Goal: Task Accomplishment & Management: Manage account settings

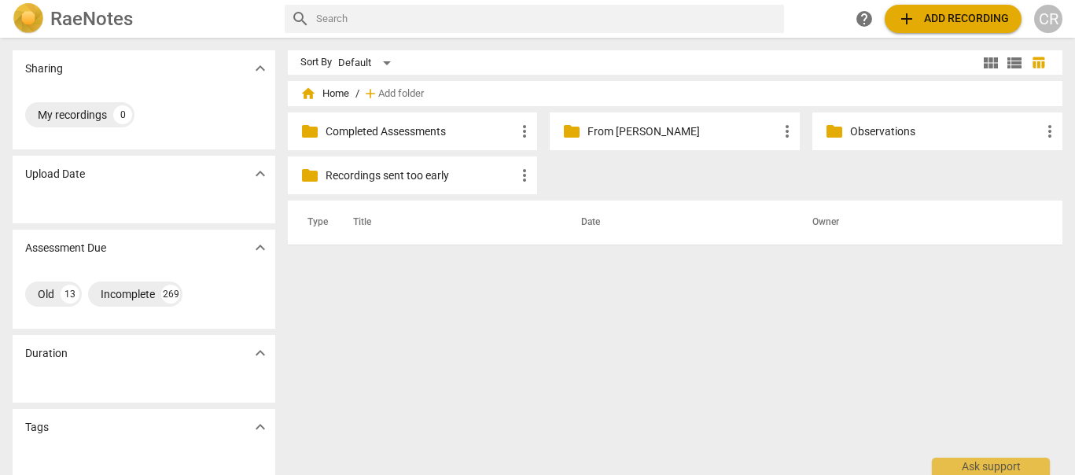
click at [400, 129] on p "Completed Assessments" at bounding box center [421, 131] width 190 height 17
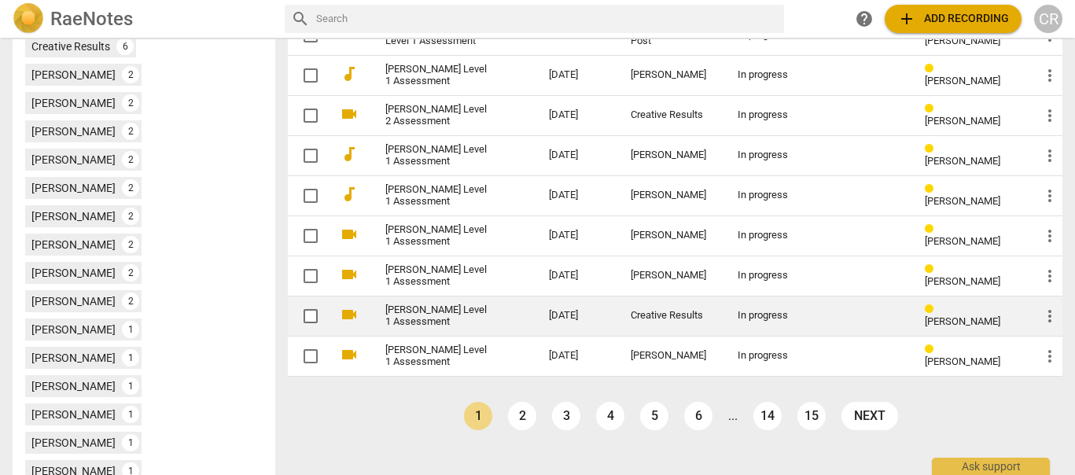
scroll to position [582, 0]
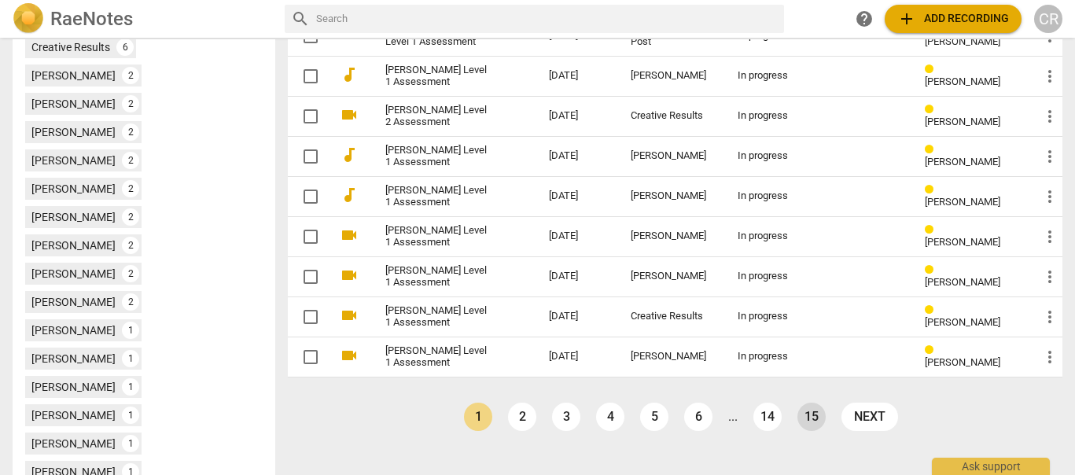
click at [805, 419] on link "15" at bounding box center [811, 417] width 28 height 28
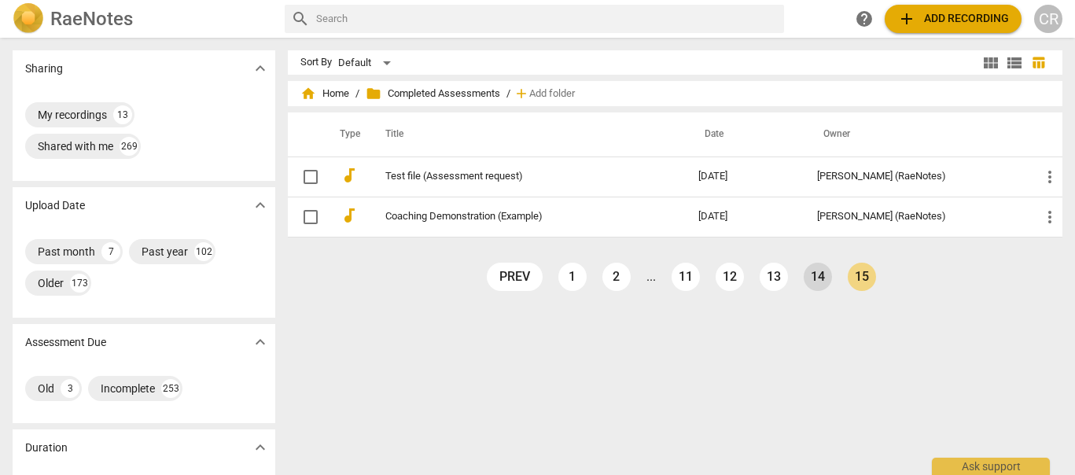
click at [816, 281] on link "14" at bounding box center [818, 277] width 28 height 28
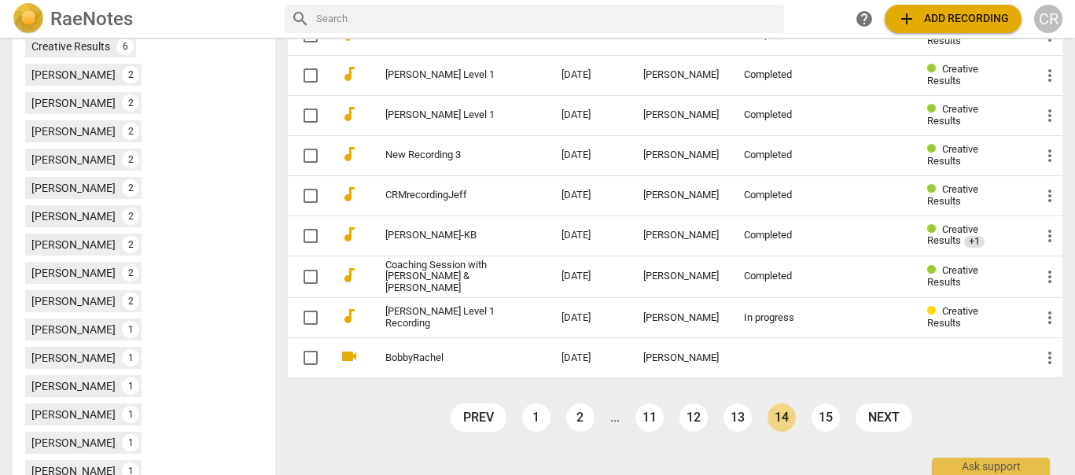
scroll to position [582, 0]
click at [735, 411] on link "13" at bounding box center [737, 418] width 28 height 28
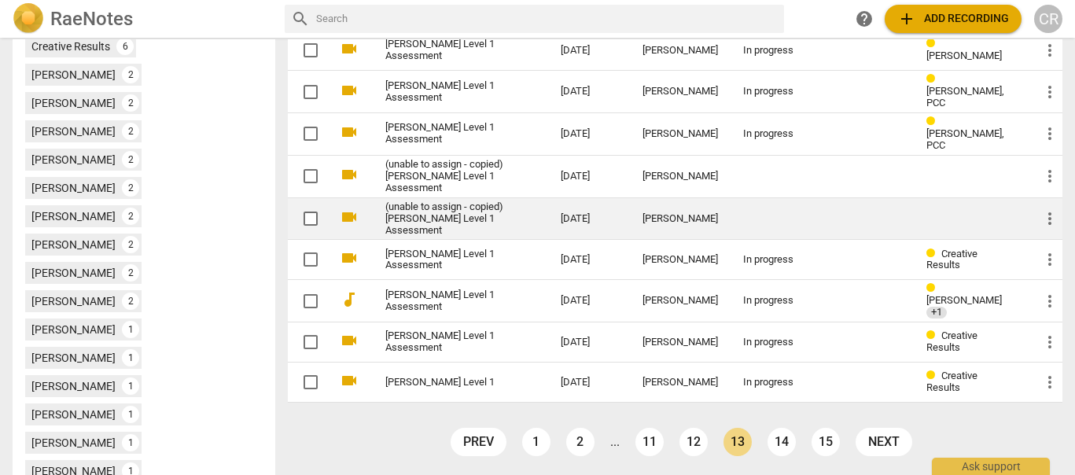
scroll to position [582, 0]
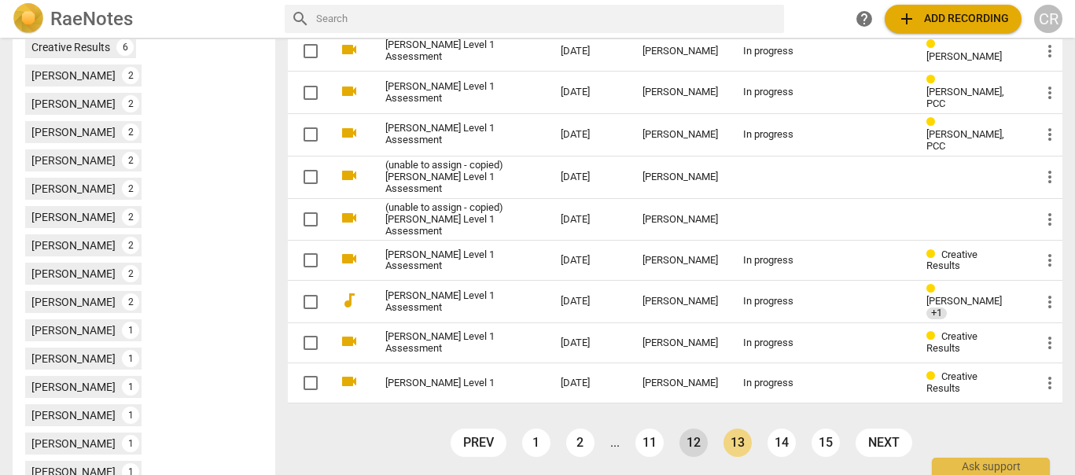
click at [693, 429] on link "12" at bounding box center [693, 443] width 28 height 28
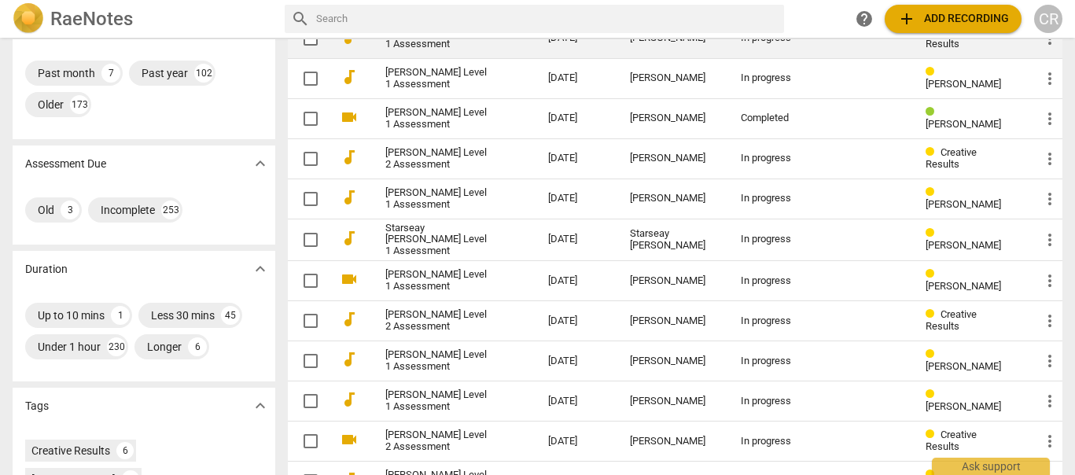
scroll to position [179, 0]
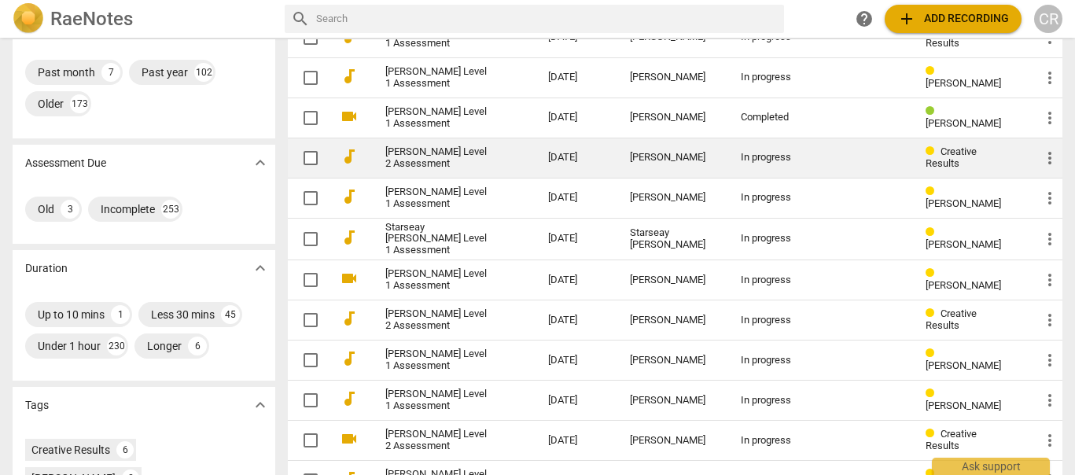
click at [682, 158] on div "[PERSON_NAME]" at bounding box center [672, 158] width 85 height 12
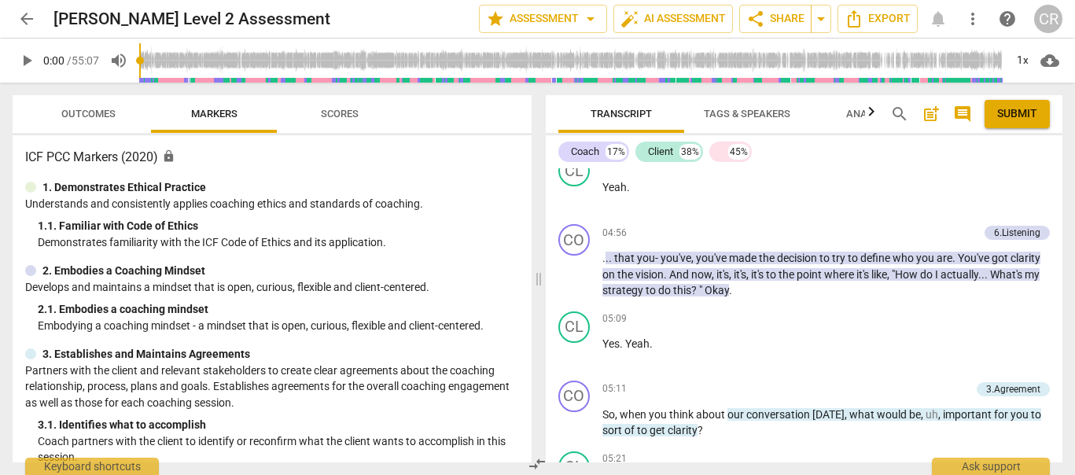
scroll to position [1746, 0]
click at [888, 19] on span "Export" at bounding box center [878, 18] width 66 height 19
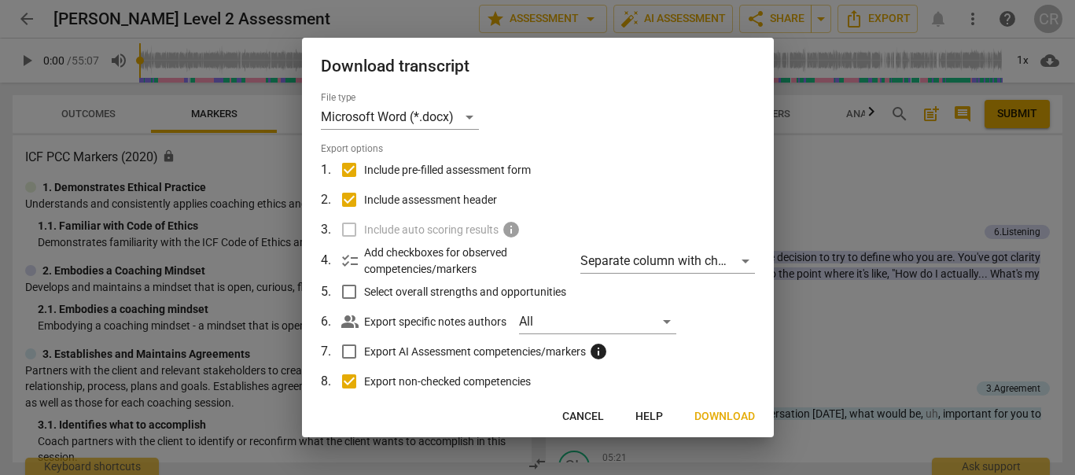
click at [716, 417] on span "Download" at bounding box center [724, 417] width 61 height 16
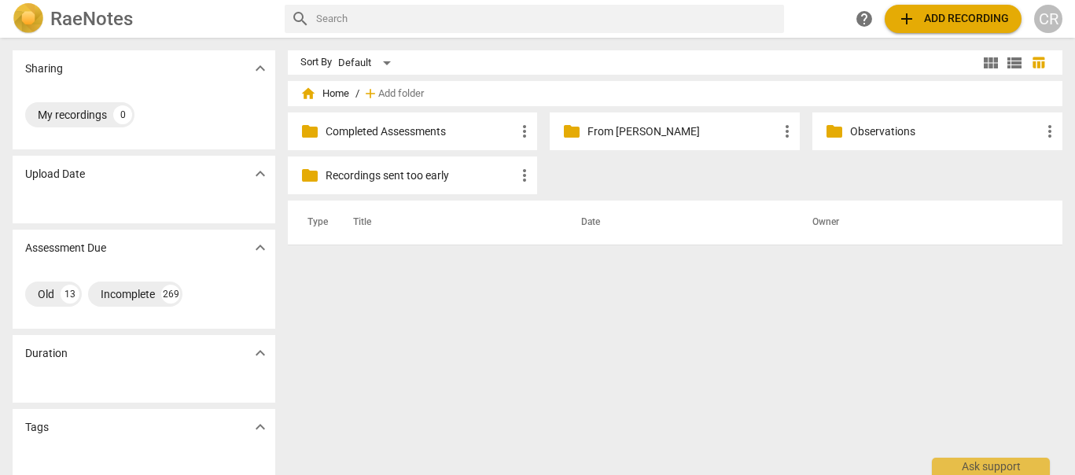
click at [1053, 16] on div "CR" at bounding box center [1048, 19] width 28 height 28
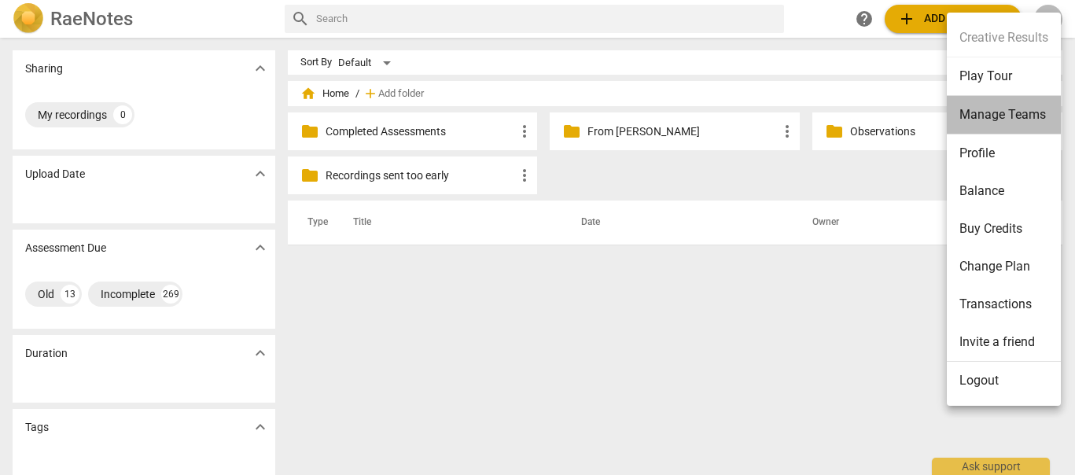
click at [986, 114] on li "Manage Teams" at bounding box center [1004, 115] width 114 height 39
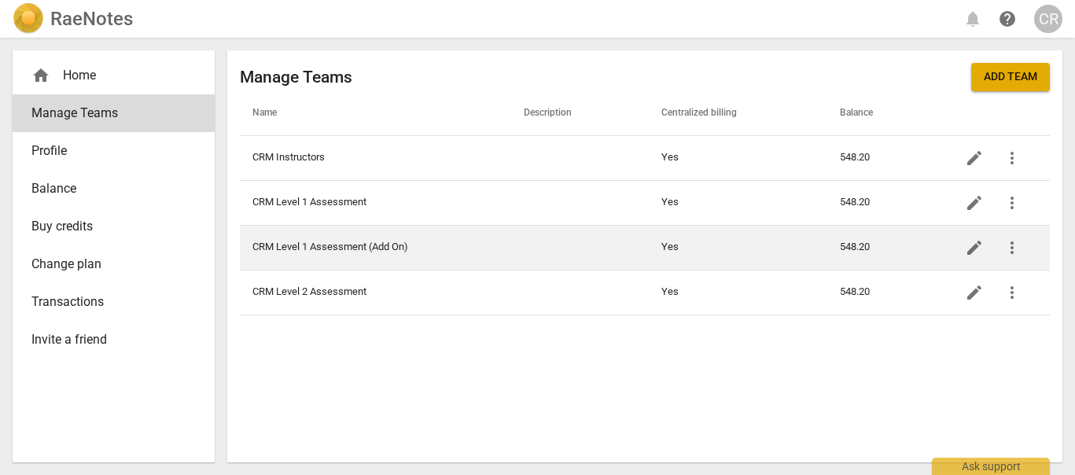
click at [392, 248] on td "CRM Level 1 Assessment (Add On)" at bounding box center [375, 247] width 270 height 45
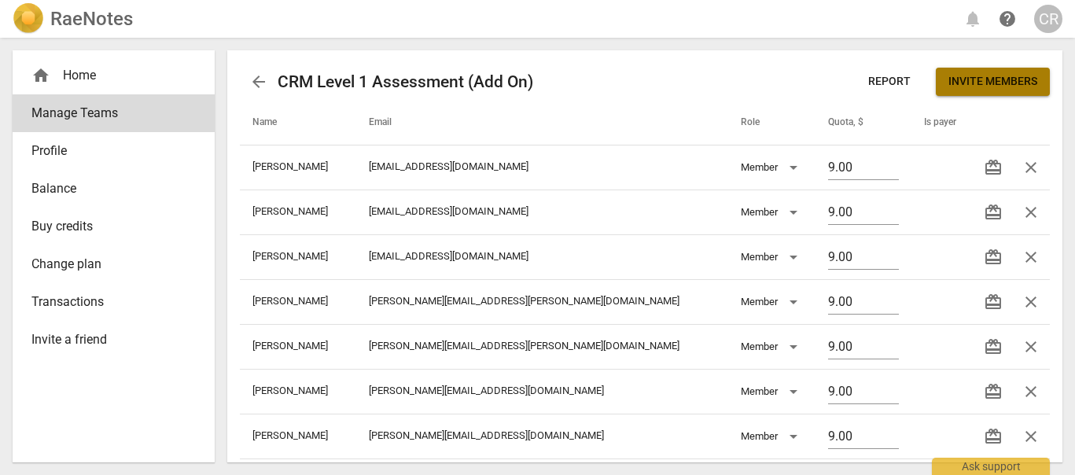
click at [999, 85] on span "Invite members" at bounding box center [992, 82] width 89 height 16
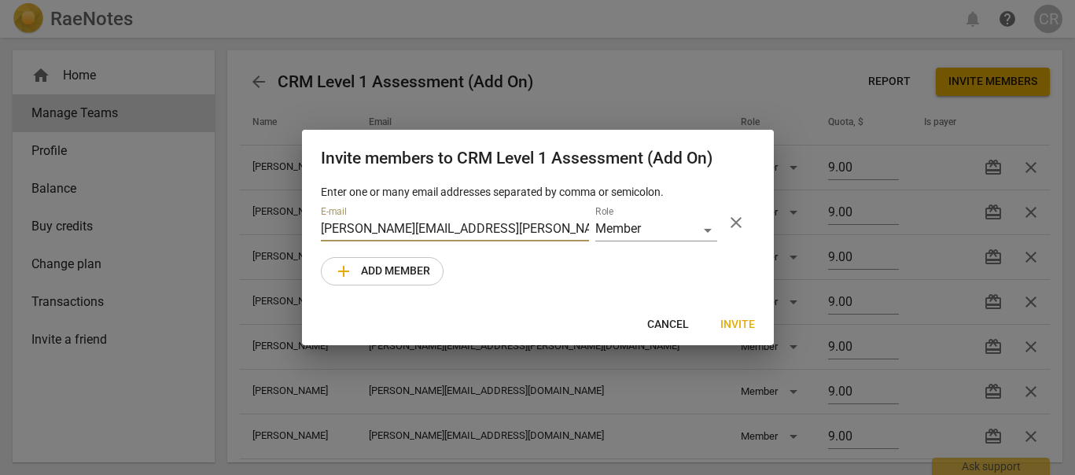
type input "wendy.chen@cru.org"
click at [734, 320] on span "Invite" at bounding box center [737, 325] width 35 height 16
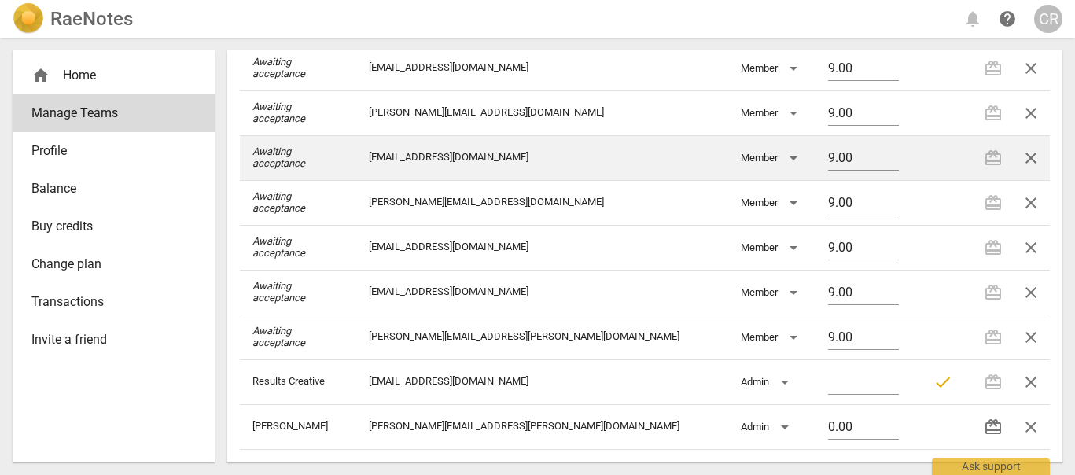
scroll to position [1040, 0]
